Goal: Navigation & Orientation: Find specific page/section

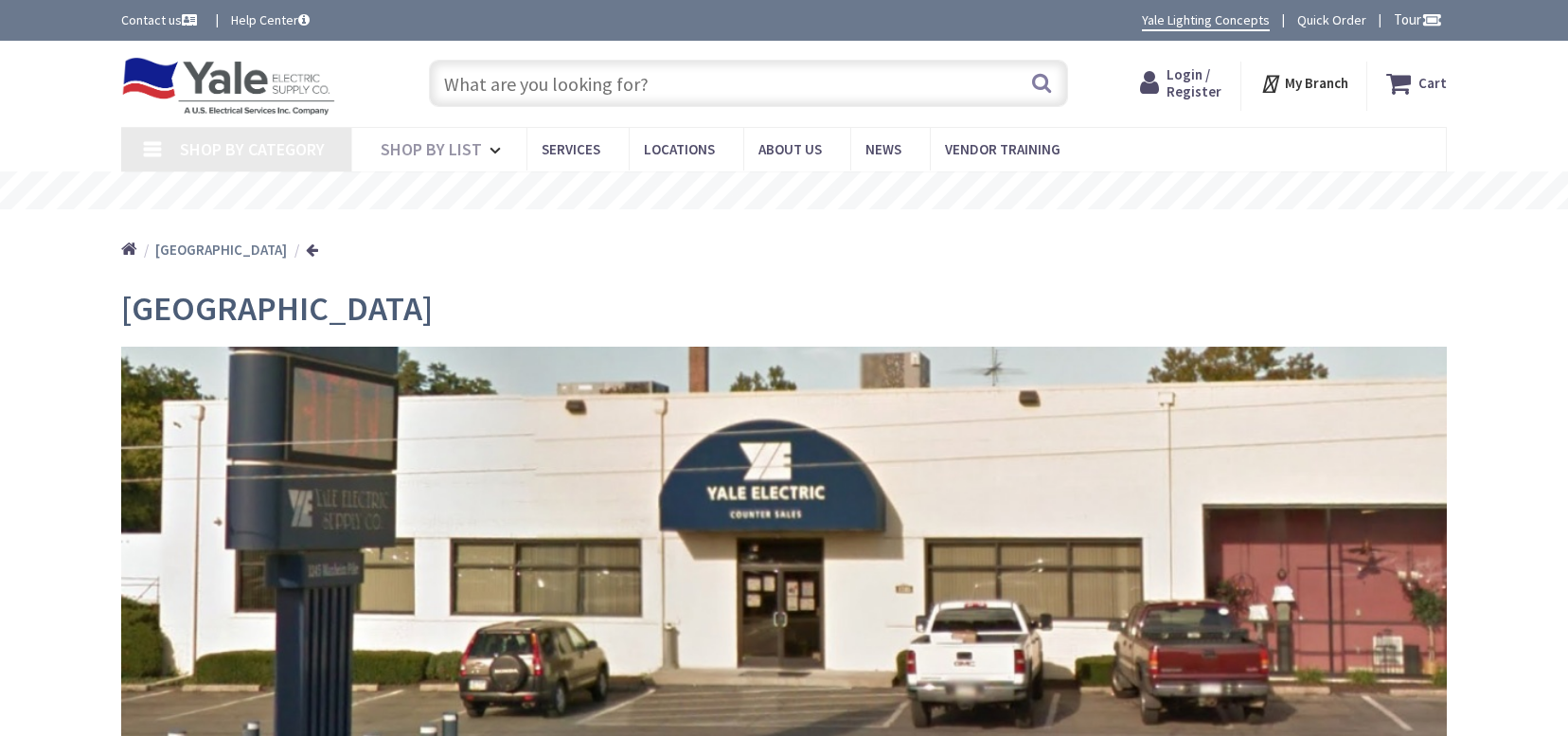
type input "[GEOGRAPHIC_DATA], [GEOGRAPHIC_DATA]"
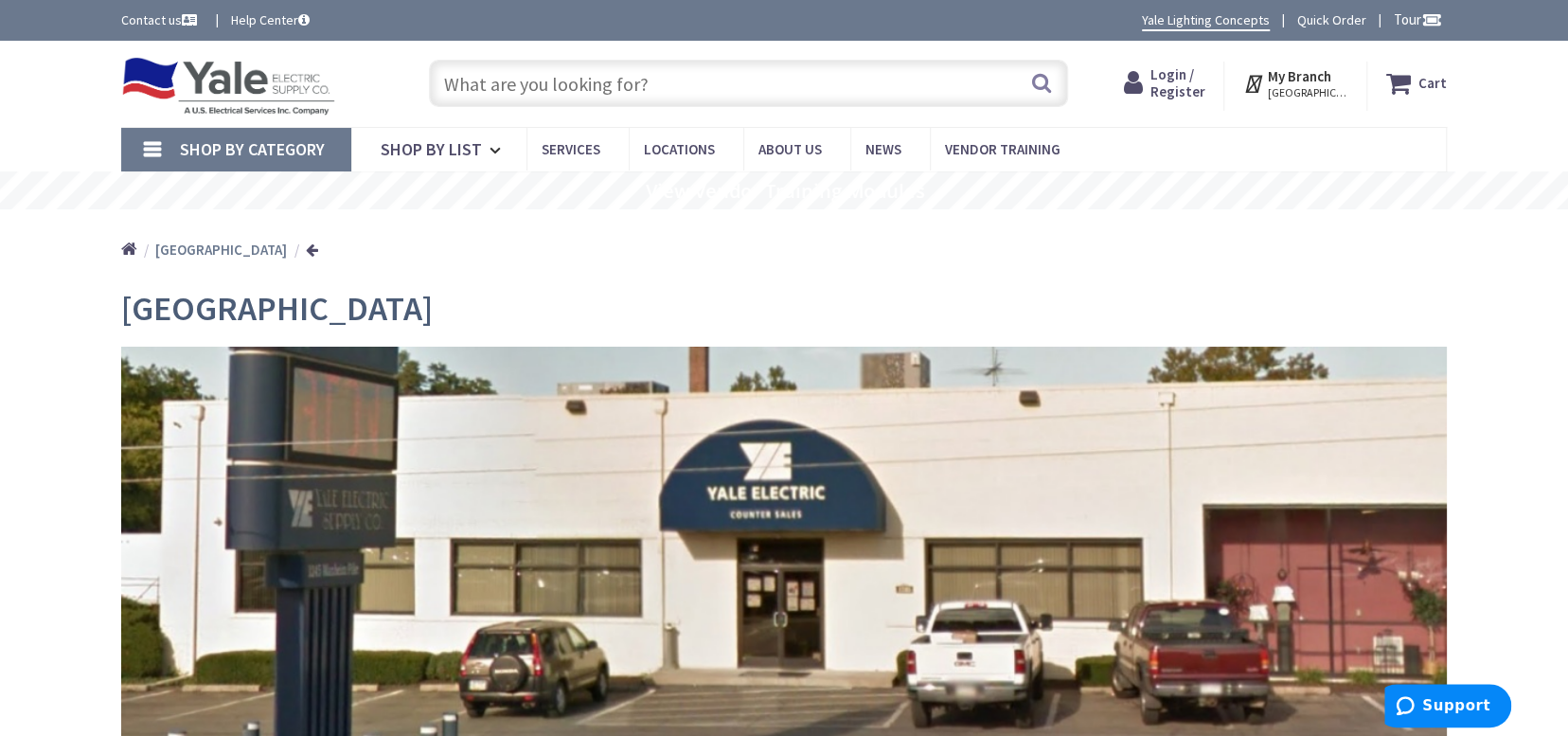
click at [291, 146] on span "Shop By Category" at bounding box center [252, 149] width 145 height 21
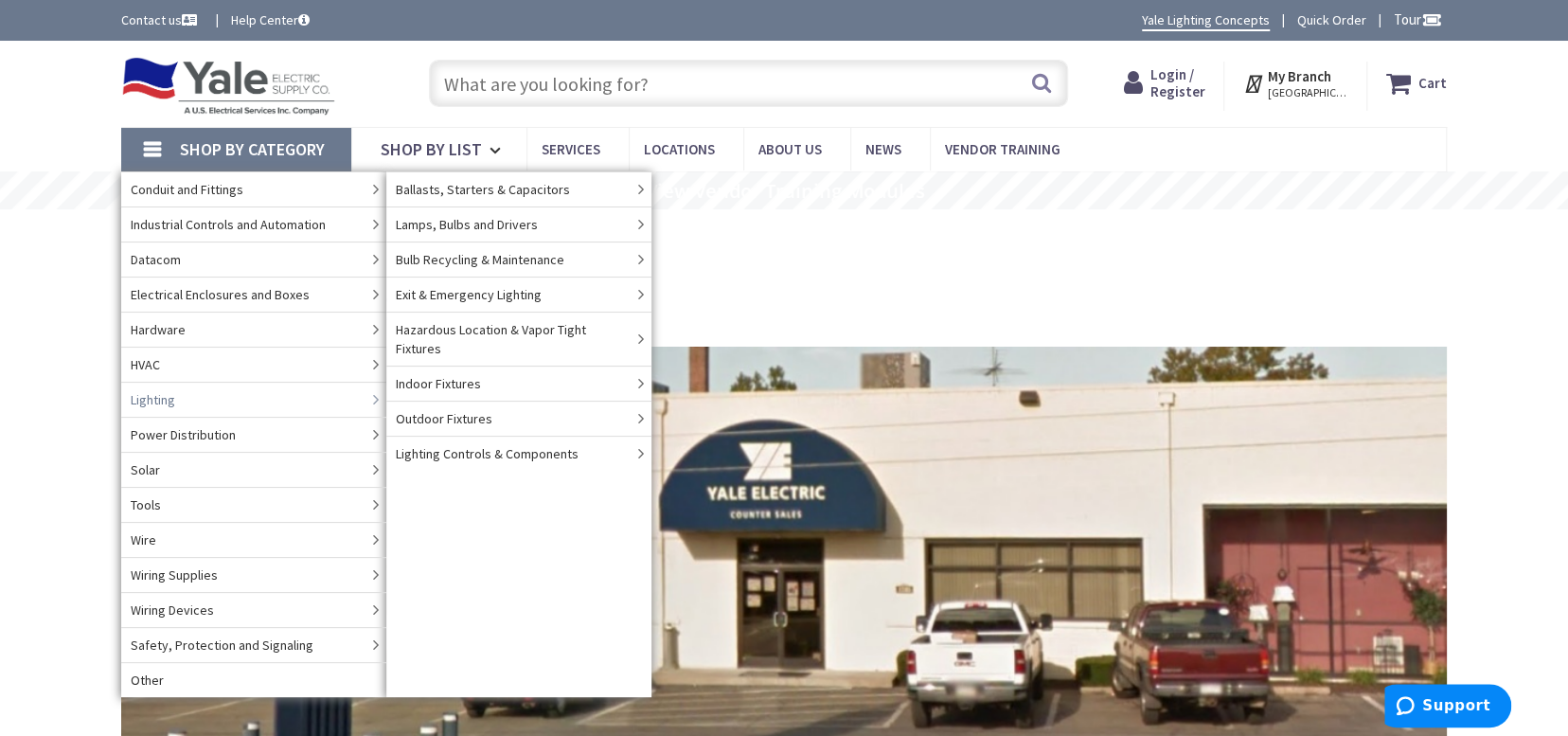
click at [159, 396] on span "Lighting" at bounding box center [153, 399] width 45 height 18
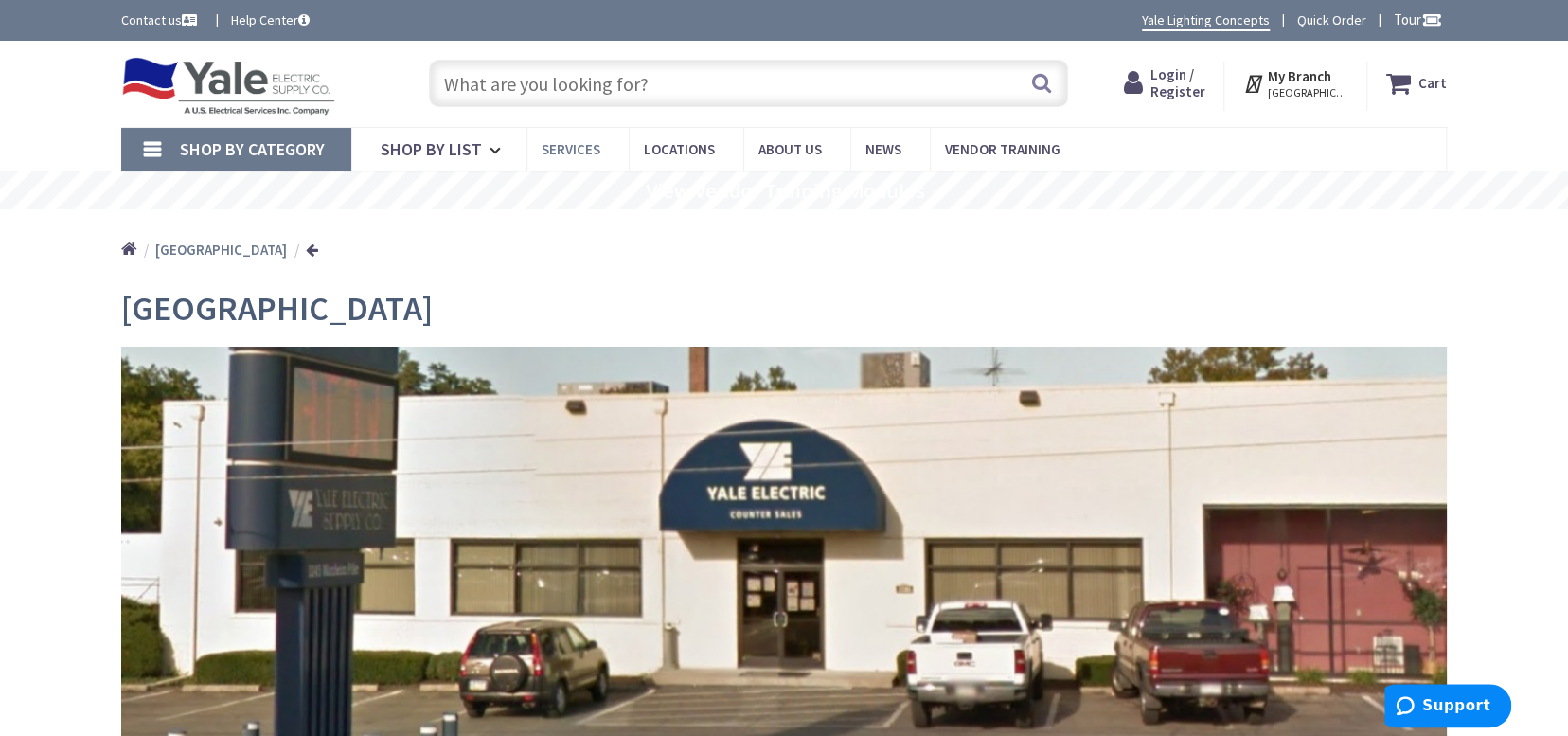
click at [575, 145] on span "Services" at bounding box center [571, 149] width 58 height 18
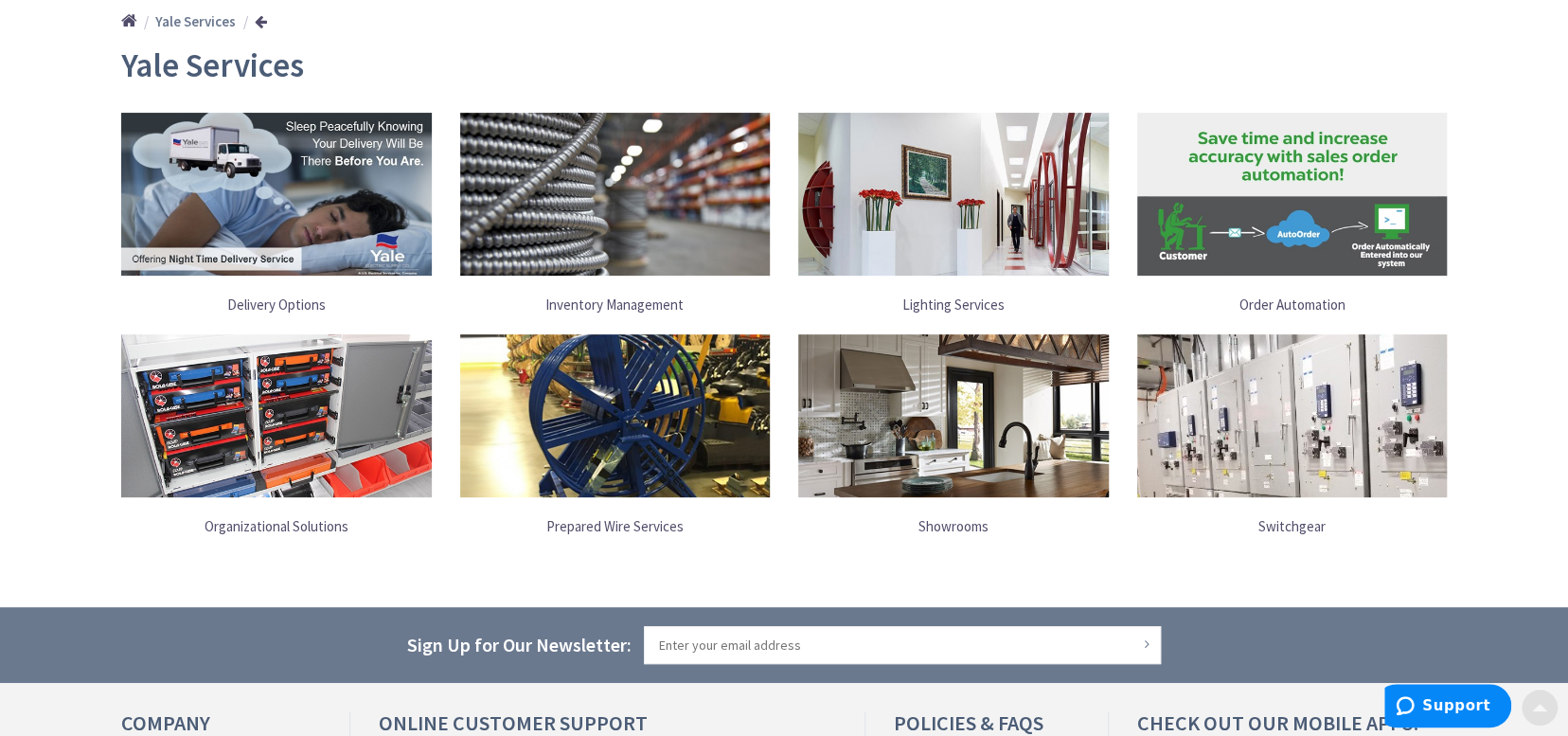
scroll to position [284, 0]
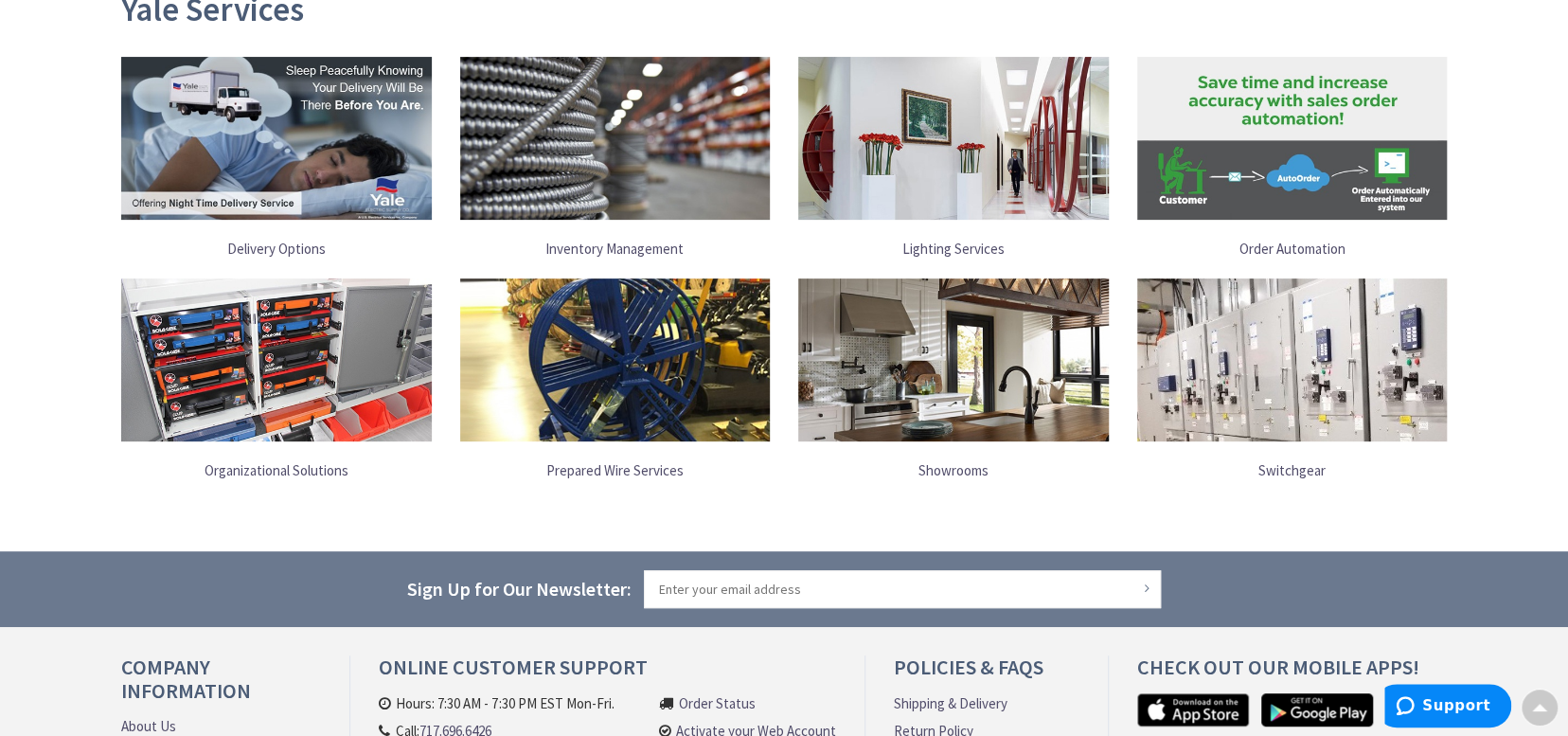
click at [953, 466] on link "Showrooms" at bounding box center [953, 471] width 310 height 39
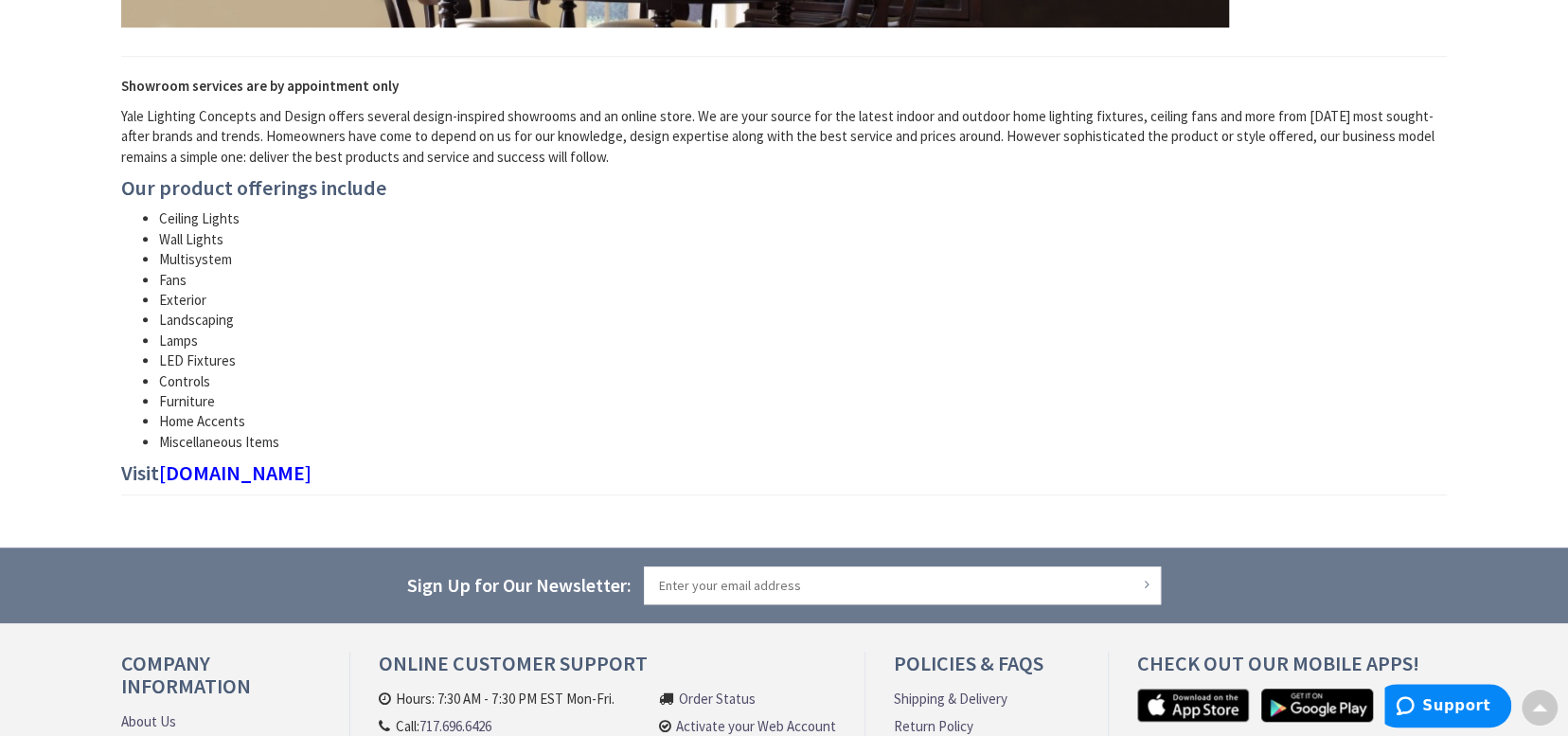
scroll to position [663, 0]
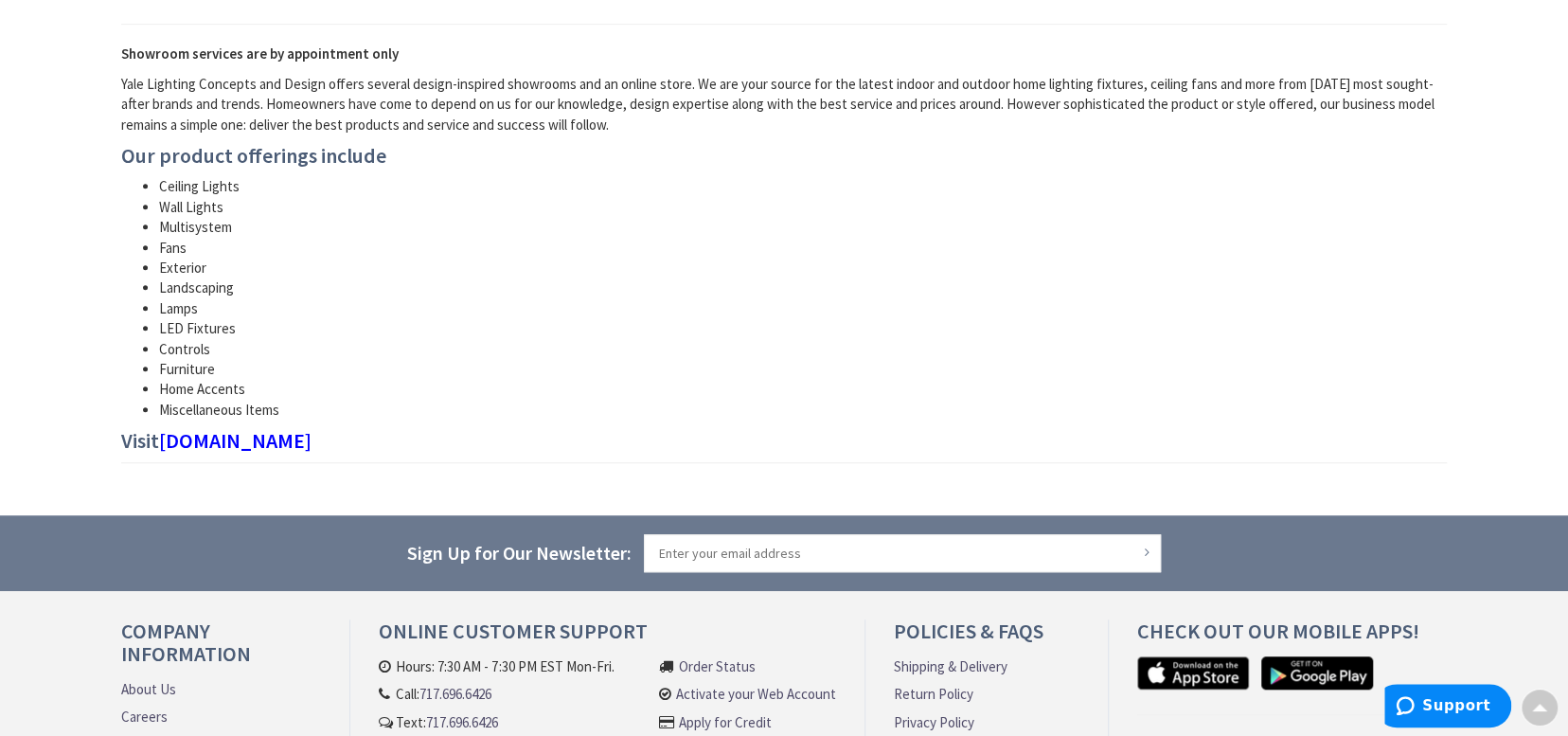
click at [213, 187] on li "Ceiling Lights" at bounding box center [803, 186] width 1288 height 19
click at [256, 443] on link "[DOMAIN_NAME]" at bounding box center [235, 439] width 153 height 22
